Goal: Find specific page/section: Find specific page/section

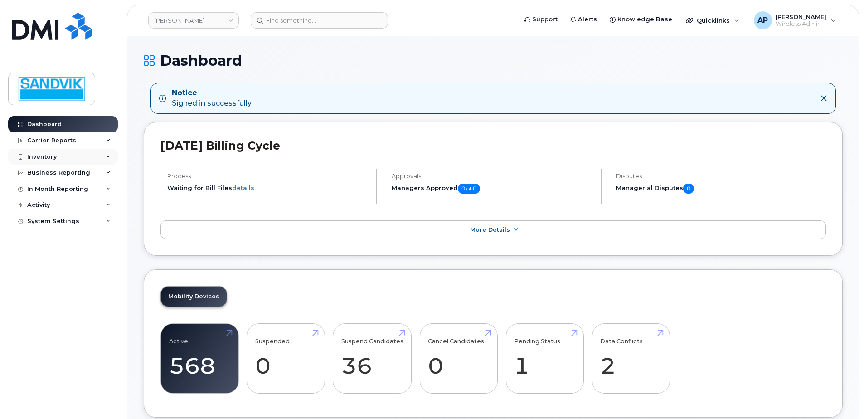
click at [53, 156] on div "Inventory" at bounding box center [41, 156] width 29 height 7
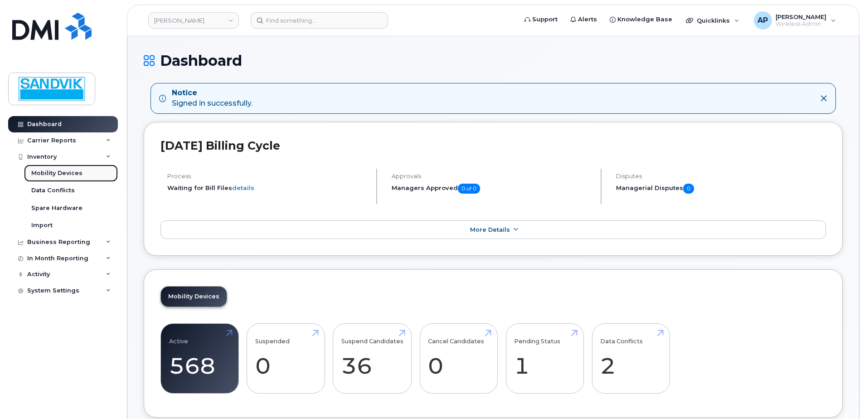
click at [49, 169] on link "Mobility Devices" at bounding box center [71, 173] width 94 height 17
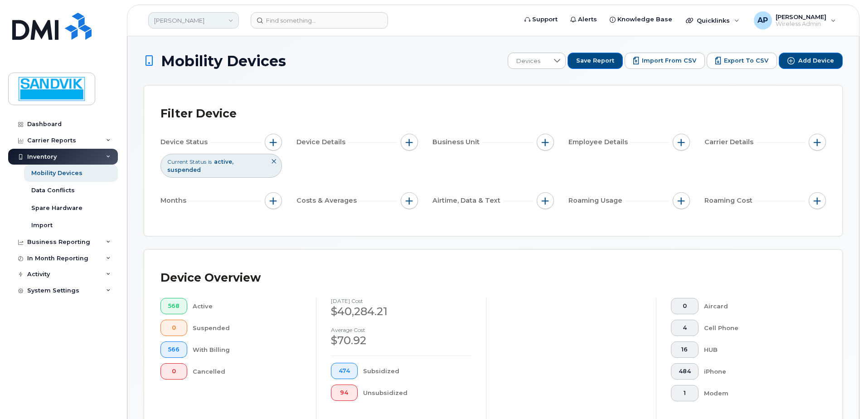
click at [233, 23] on link "[PERSON_NAME]" at bounding box center [193, 20] width 91 height 16
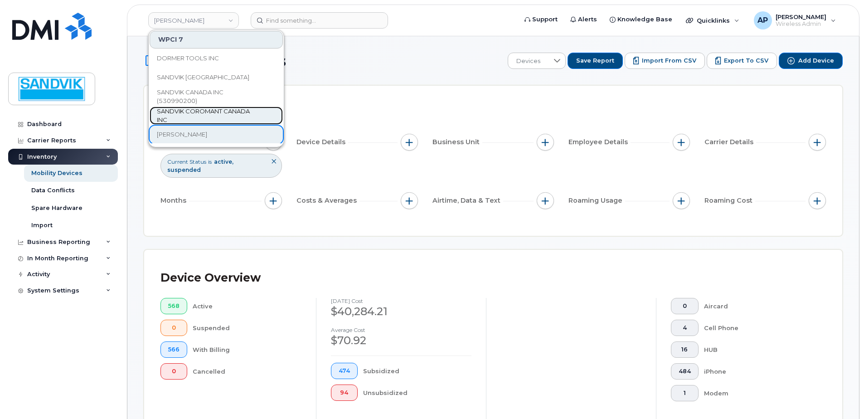
click at [220, 112] on span "SANDVIK COROMANT CANADA INC" at bounding box center [209, 116] width 104 height 18
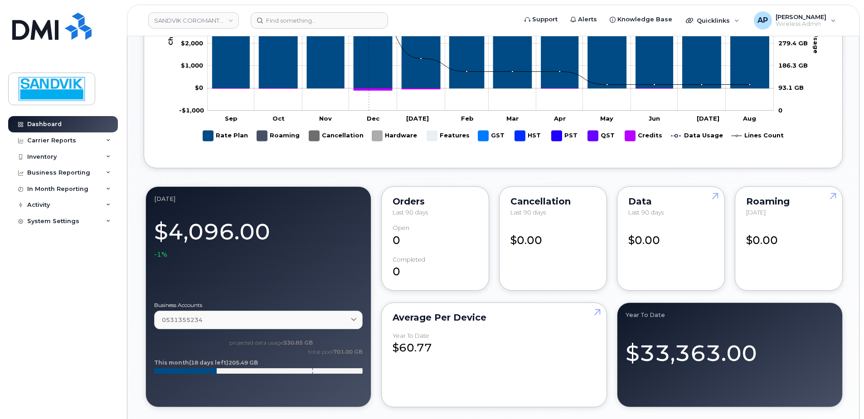
scroll to position [227, 0]
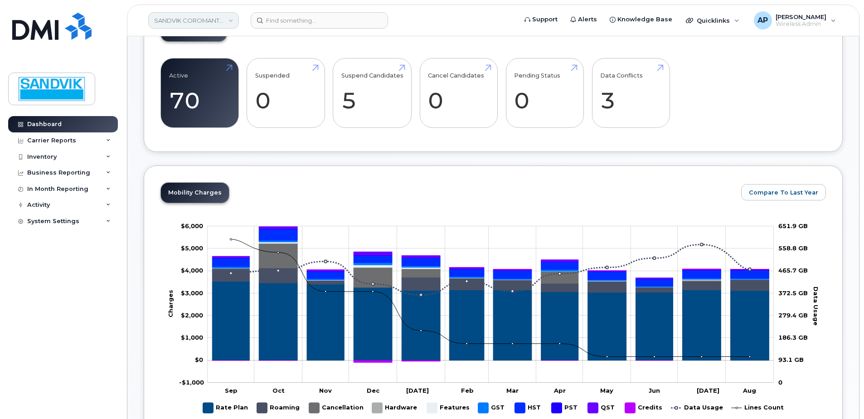
click at [233, 23] on link "SANDVIK COROMANT CANADA INC" at bounding box center [193, 20] width 91 height 16
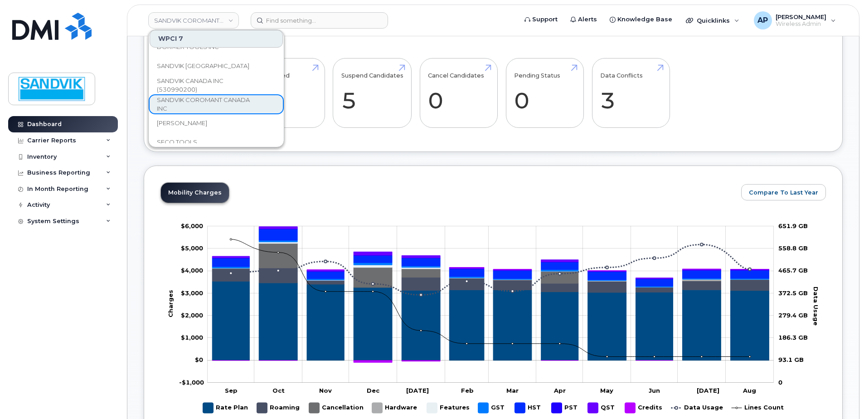
scroll to position [0, 0]
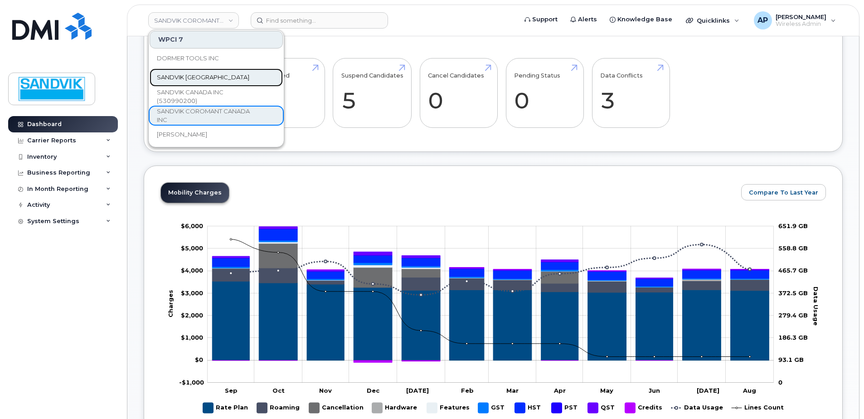
click at [244, 76] on link "SANDVIK CANADA" at bounding box center [216, 77] width 133 height 18
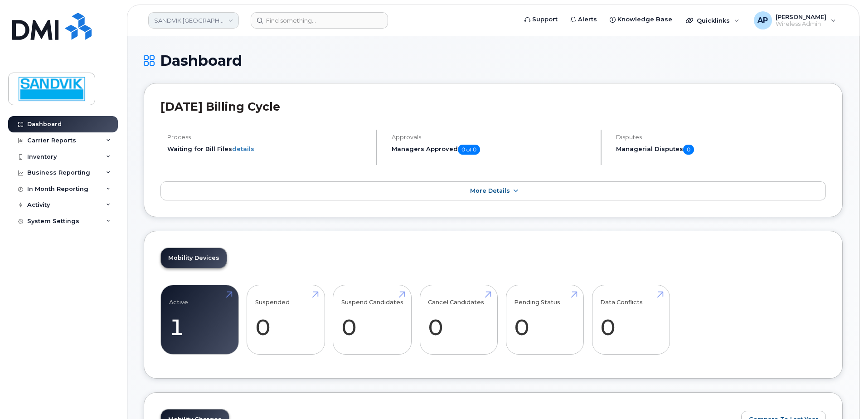
click at [228, 18] on link "SANDVIK [GEOGRAPHIC_DATA]" at bounding box center [193, 20] width 91 height 16
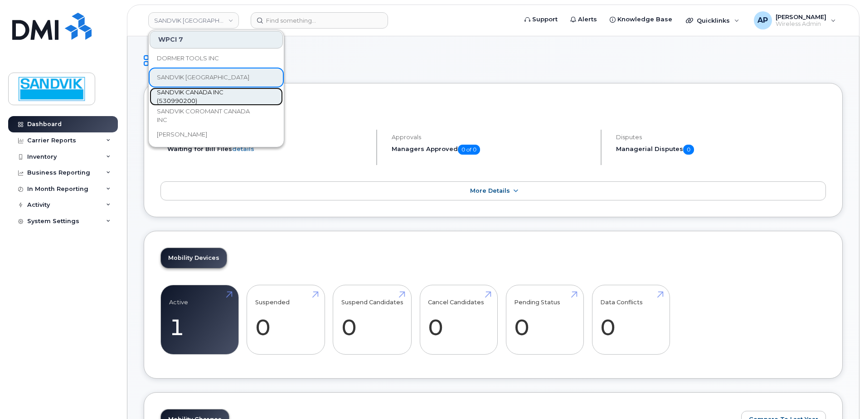
click at [225, 97] on span "SANDVIK CANADA INC (530990200)" at bounding box center [209, 97] width 104 height 18
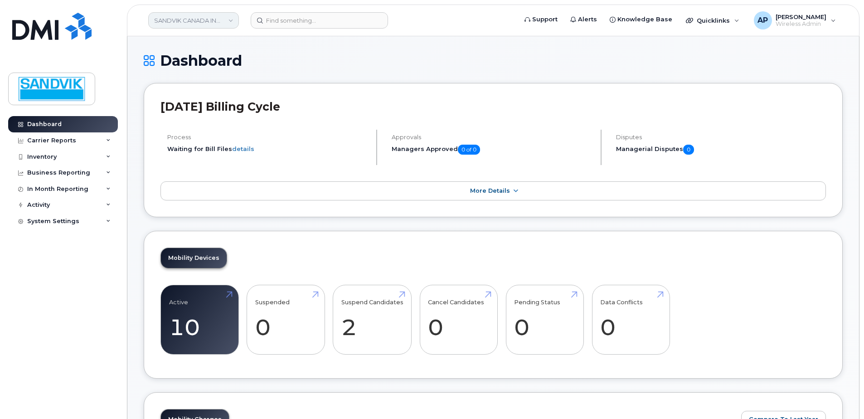
click at [228, 24] on link "SANDVIK CANADA INC (530990200)" at bounding box center [193, 20] width 91 height 16
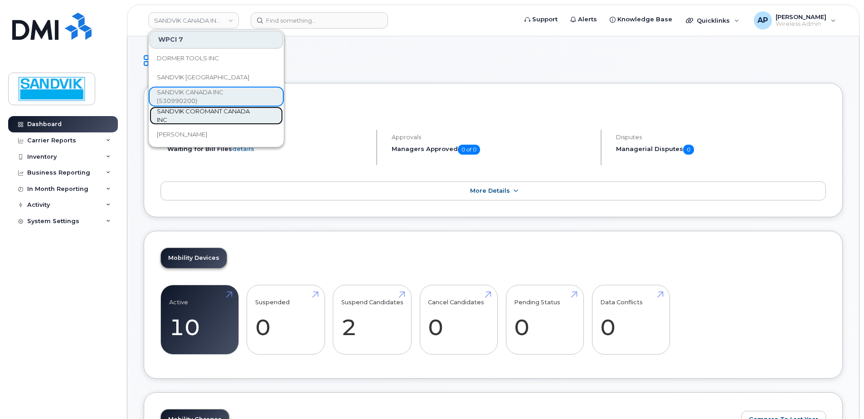
click at [220, 110] on span "SANDVIK COROMANT CANADA INC" at bounding box center [209, 116] width 104 height 18
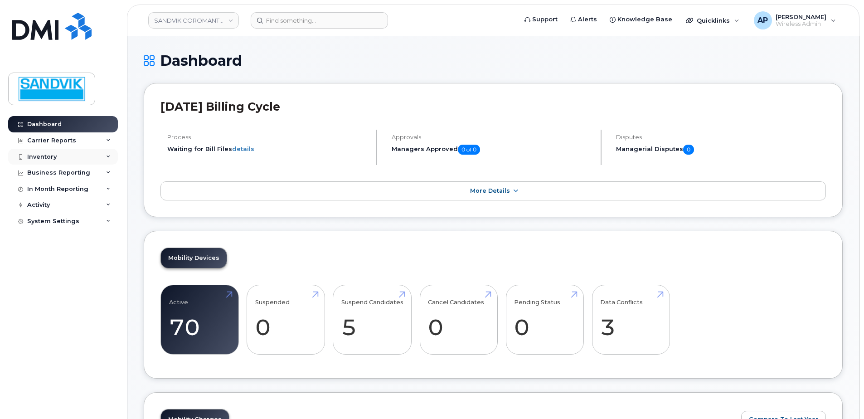
click at [42, 155] on div "Inventory" at bounding box center [41, 156] width 29 height 7
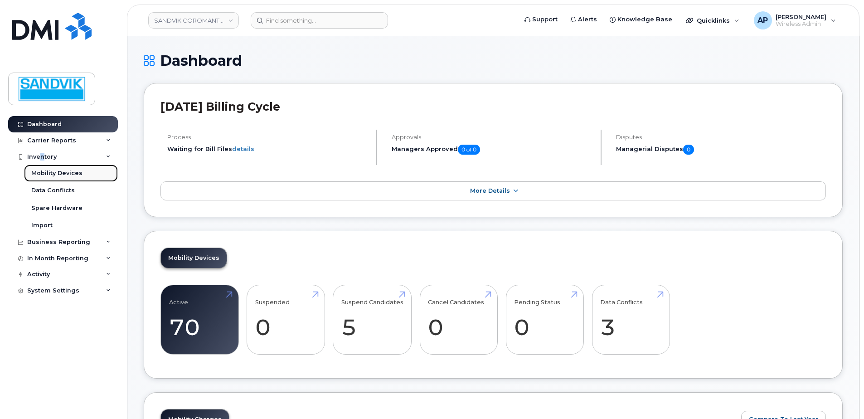
drag, startPoint x: 42, startPoint y: 155, endPoint x: 72, endPoint y: 175, distance: 35.7
click at [72, 175] on div "Mobility Devices" at bounding box center [56, 173] width 51 height 8
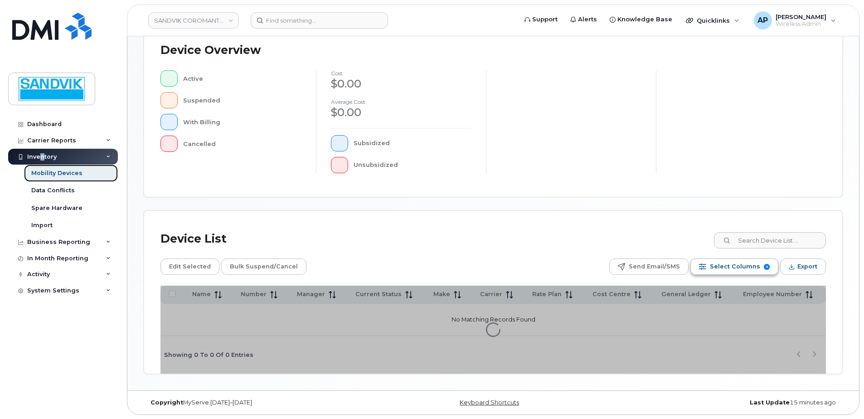
scroll to position [204, 0]
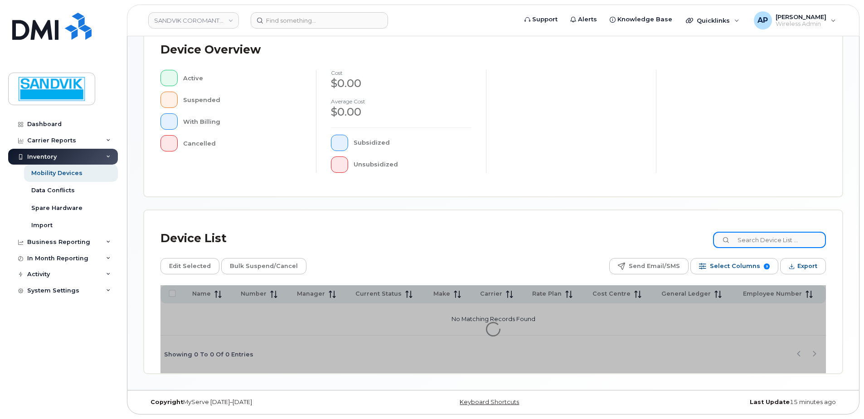
click at [756, 245] on input at bounding box center [769, 240] width 113 height 16
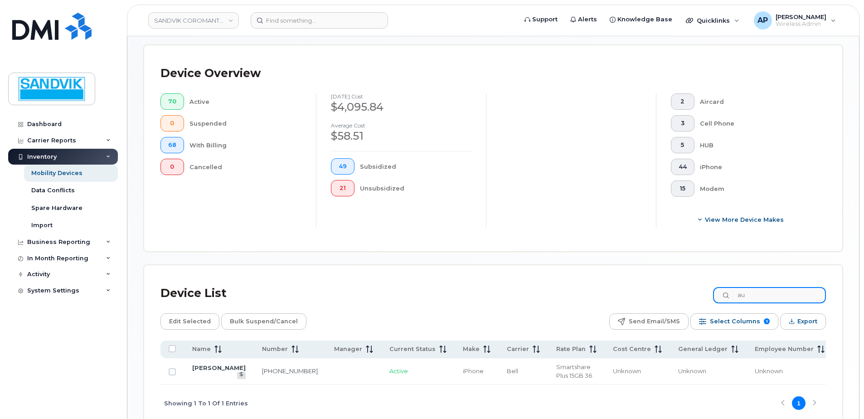
type input "a"
type input "stephane"
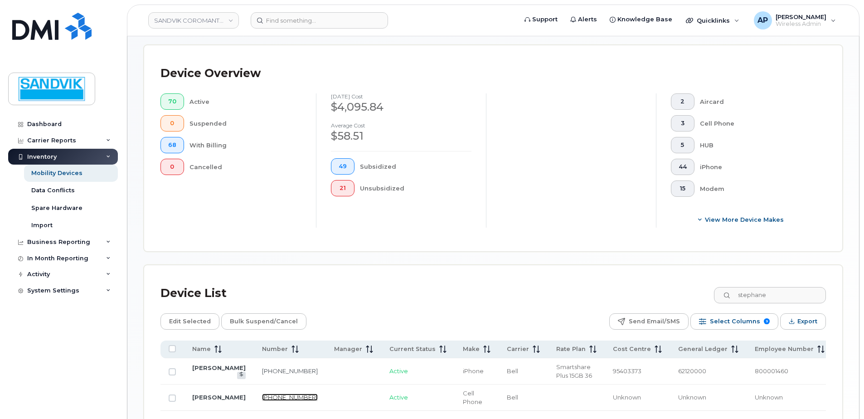
click at [275, 394] on link "514-214-1722" at bounding box center [290, 397] width 56 height 7
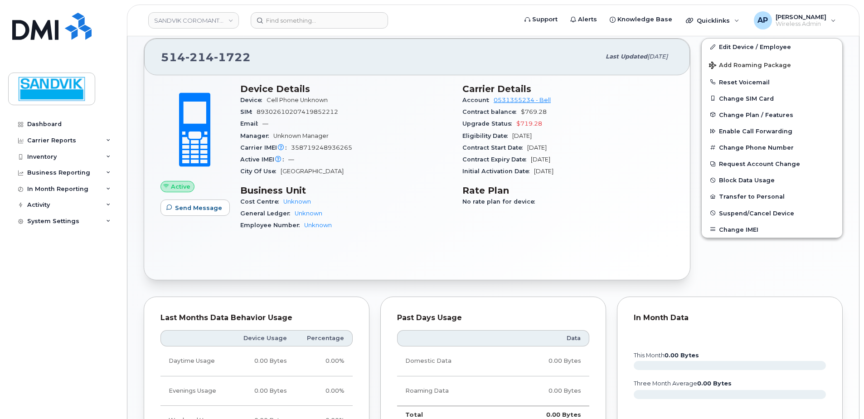
scroll to position [45, 0]
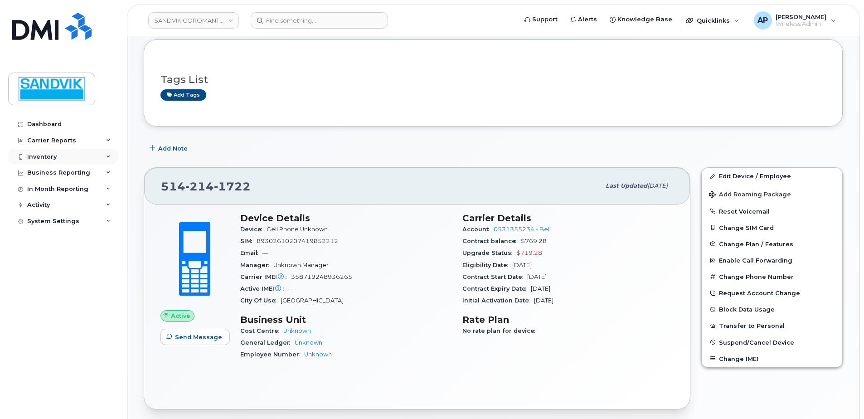
click at [40, 157] on div "Inventory" at bounding box center [41, 156] width 29 height 7
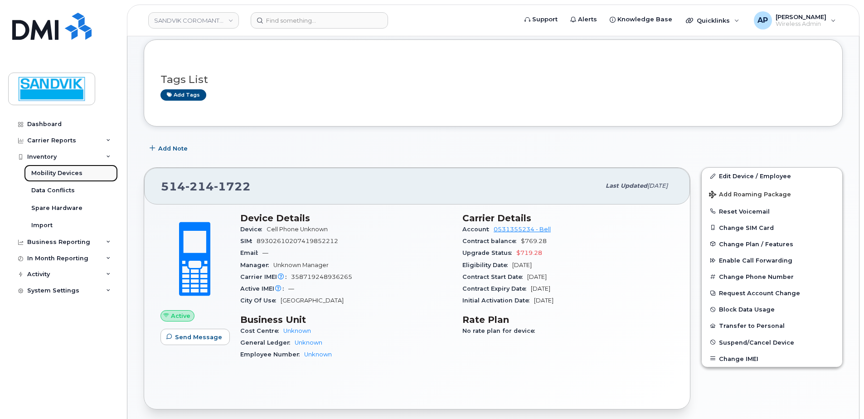
click at [54, 167] on link "Mobility Devices" at bounding box center [71, 173] width 94 height 17
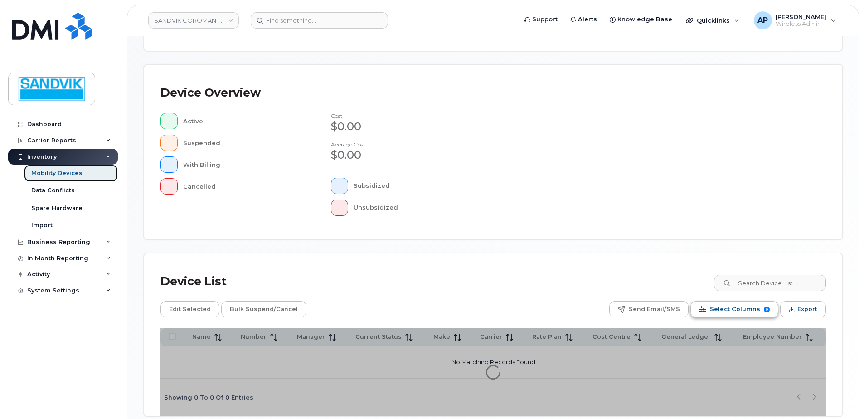
scroll to position [181, 0]
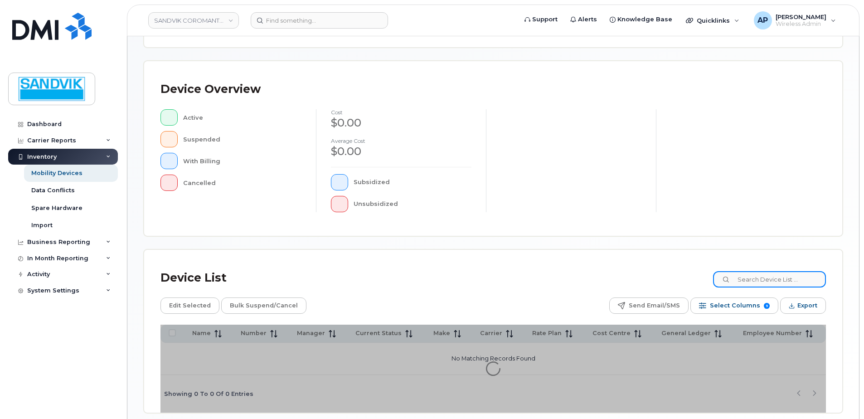
click at [757, 282] on input at bounding box center [769, 279] width 113 height 16
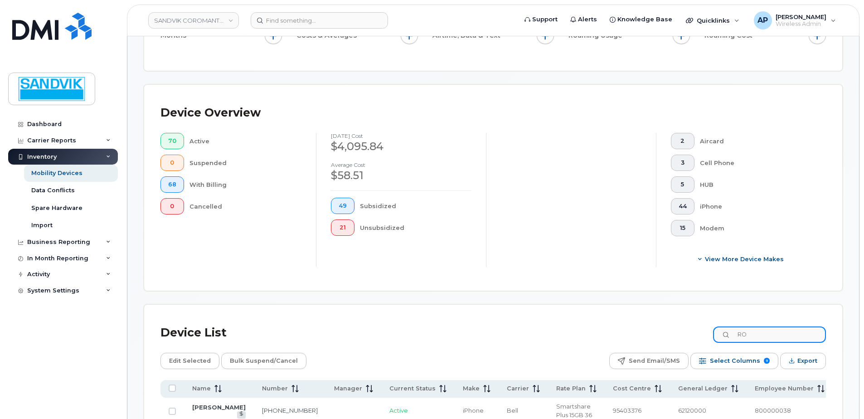
scroll to position [205, 0]
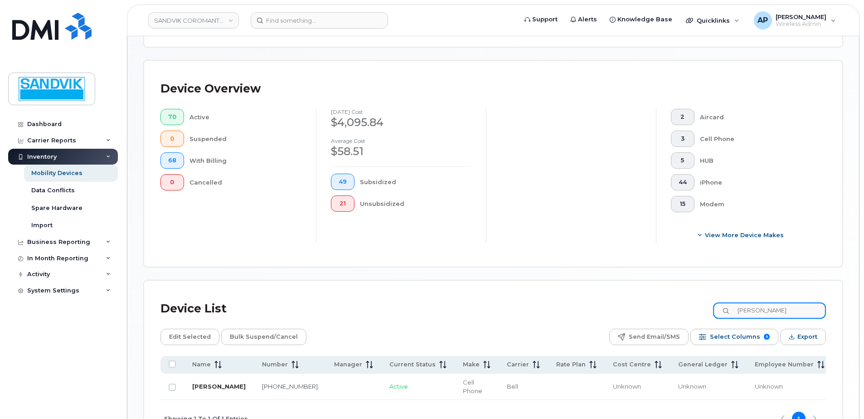
type input "ROBERT"
click at [215, 383] on link "[PERSON_NAME]" at bounding box center [218, 386] width 53 height 7
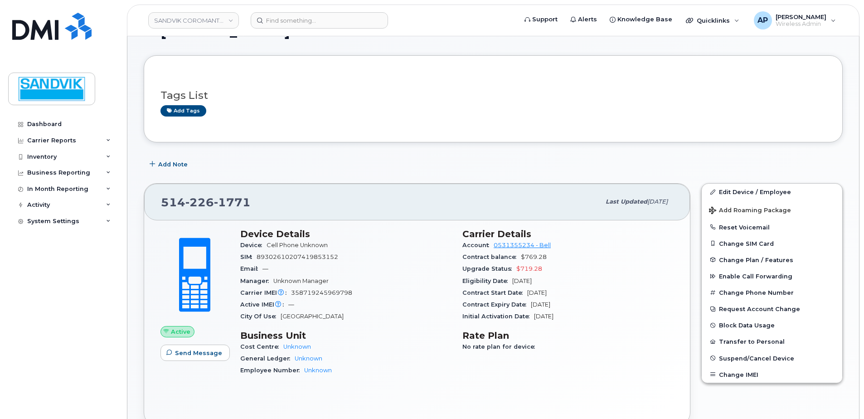
scroll to position [45, 0]
